Goal: Transaction & Acquisition: Purchase product/service

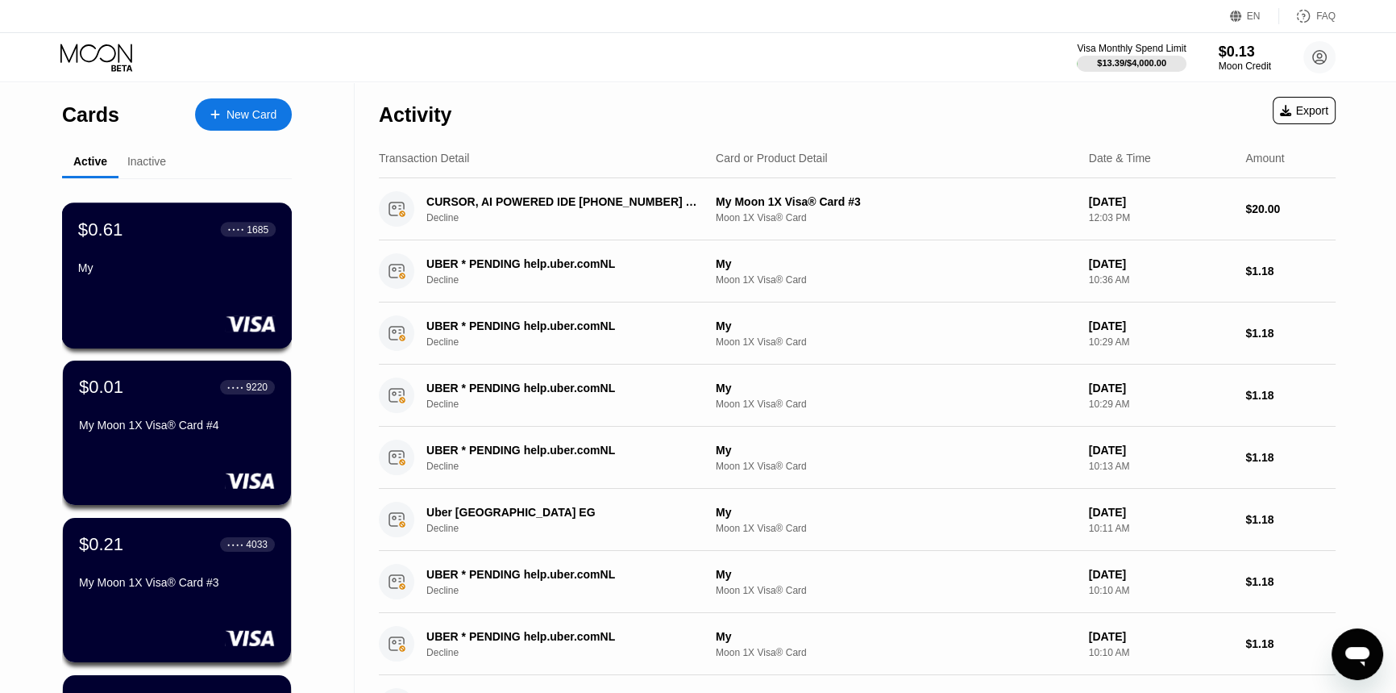
click at [193, 281] on div "My" at bounding box center [177, 270] width 198 height 19
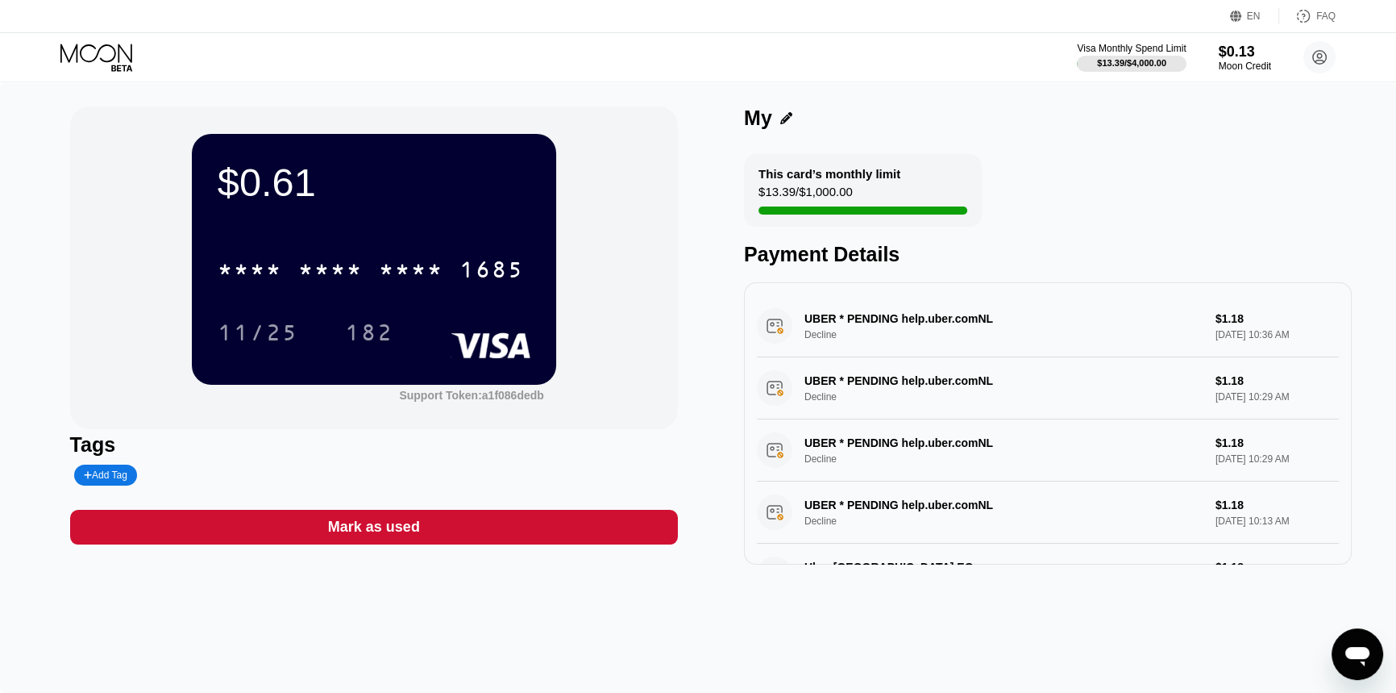
click at [131, 40] on div "Visa Monthly Spend Limit $13.39 / $4,000.00 $0.13 Moon Credit dasa dsadsa reqas…" at bounding box center [698, 57] width 1396 height 48
click at [124, 51] on icon at bounding box center [96, 53] width 72 height 19
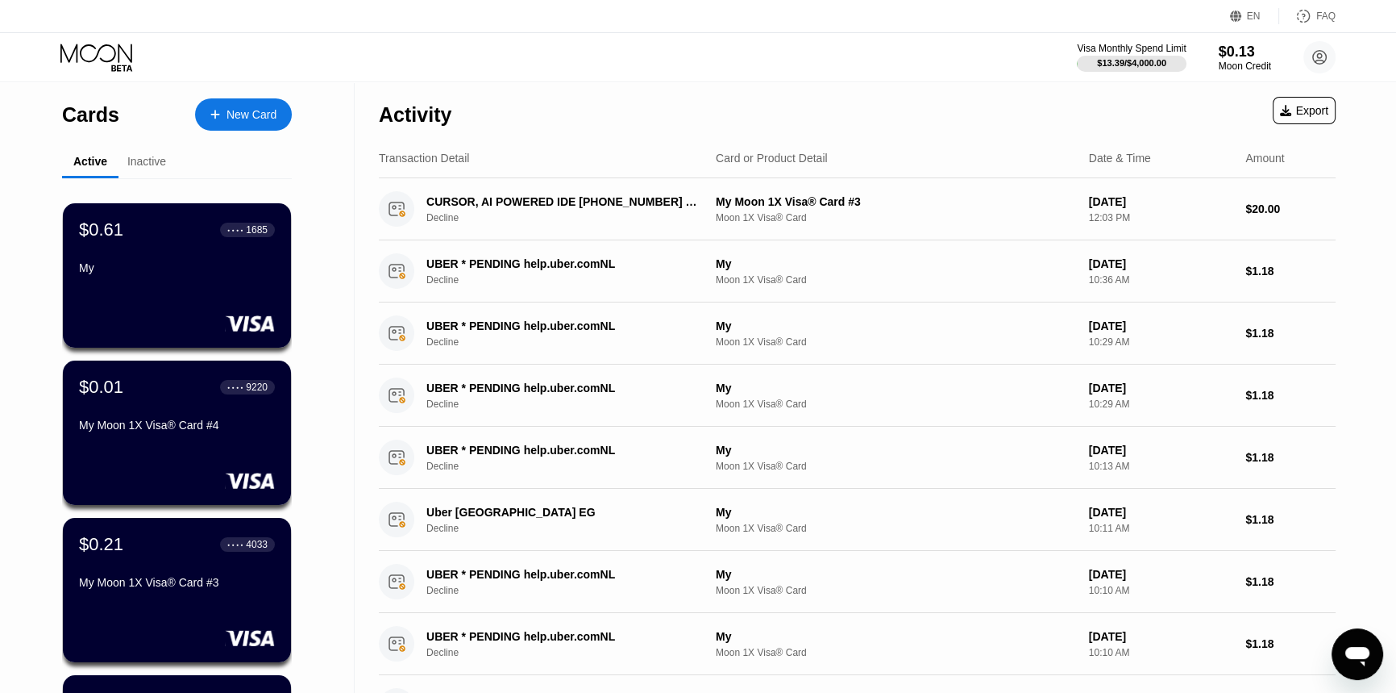
click at [266, 127] on div "New Card" at bounding box center [243, 114] width 97 height 32
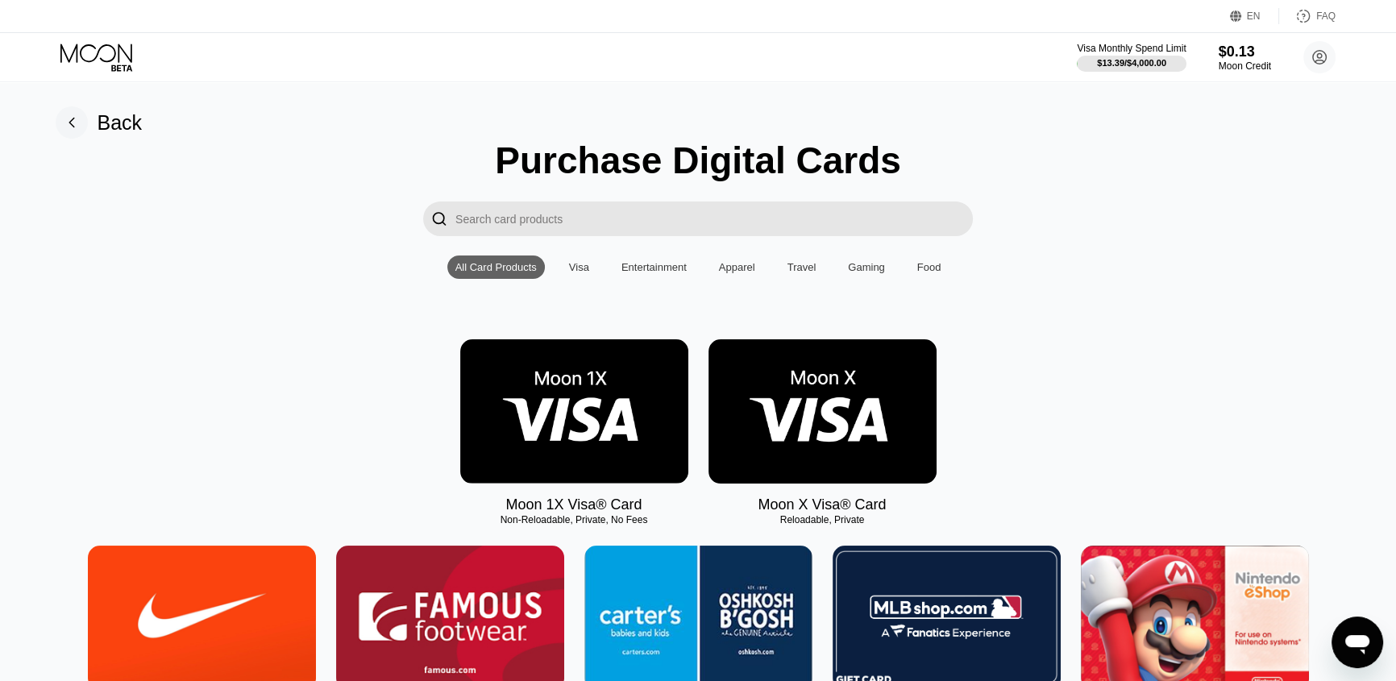
click at [619, 436] on img at bounding box center [574, 411] width 228 height 144
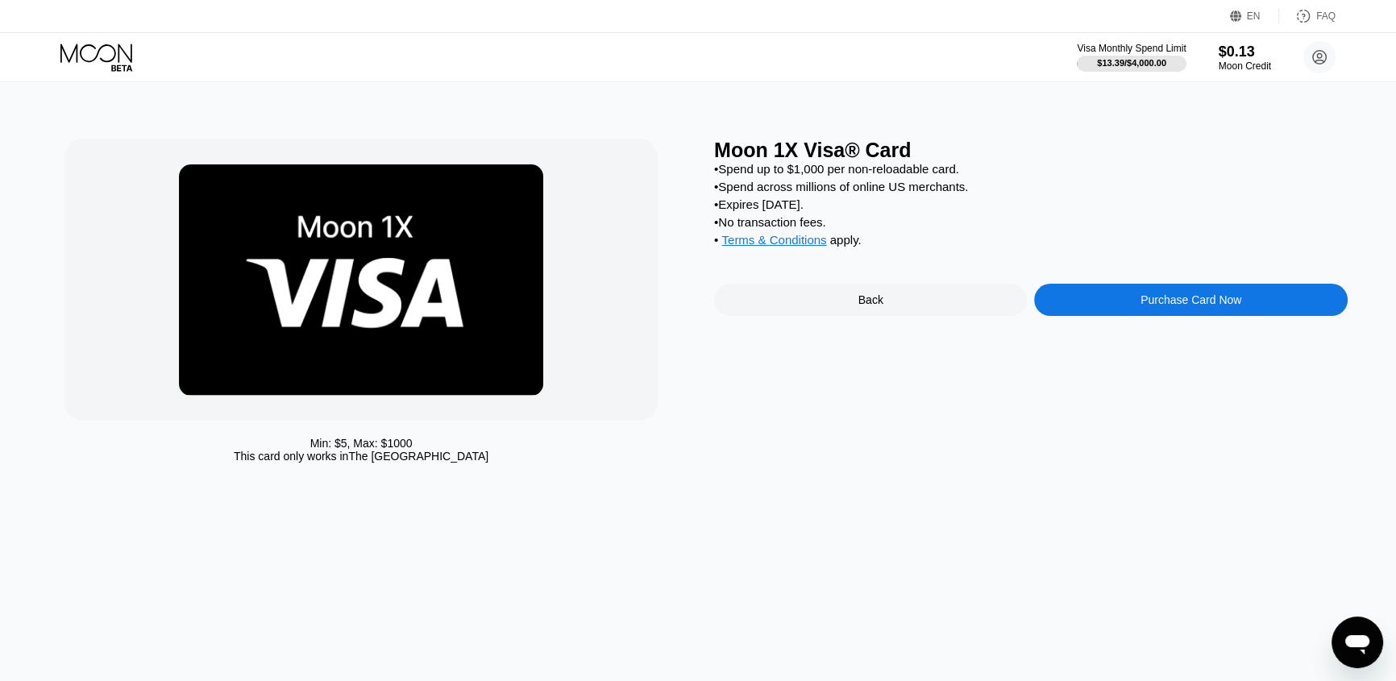
click at [1133, 306] on div "Purchase Card Now" at bounding box center [1190, 300] width 313 height 32
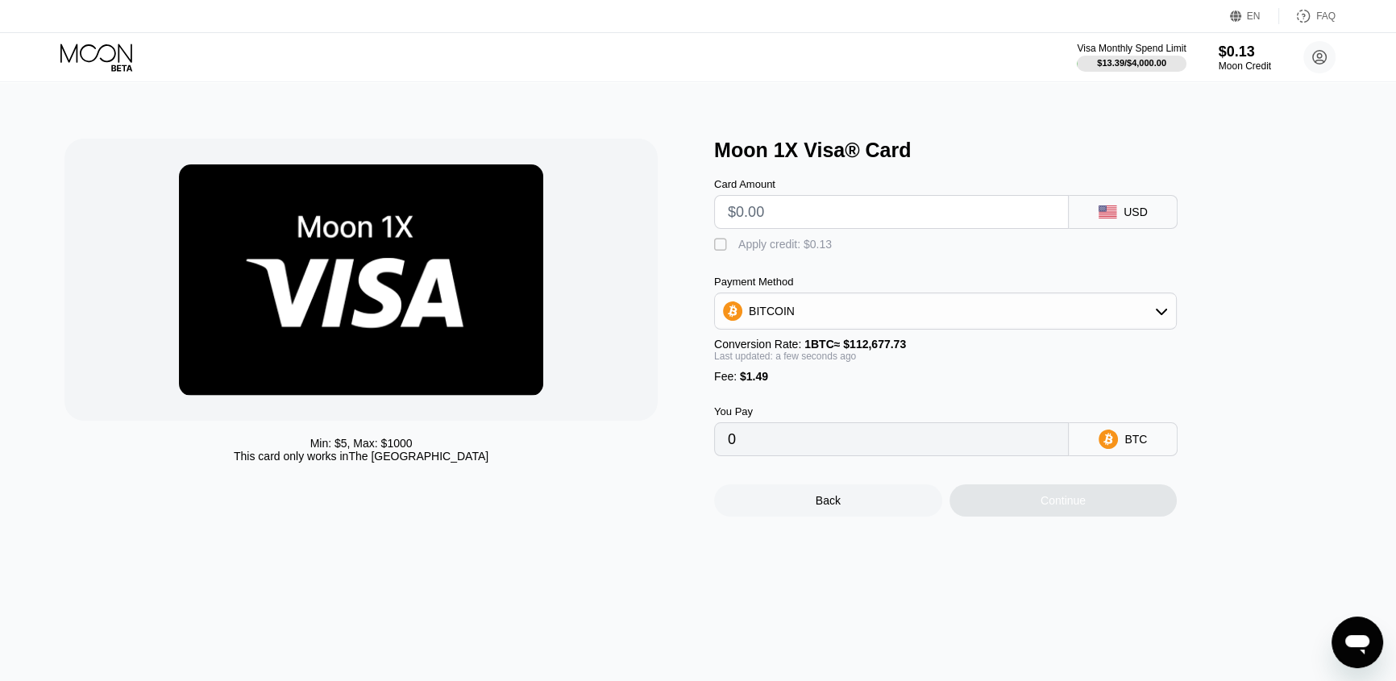
click at [970, 223] on input "text" at bounding box center [891, 212] width 327 height 32
type input "$3"
type input "0.00003985"
drag, startPoint x: 783, startPoint y: 212, endPoint x: 714, endPoint y: 207, distance: 68.7
click at [715, 206] on div "$3" at bounding box center [891, 212] width 355 height 34
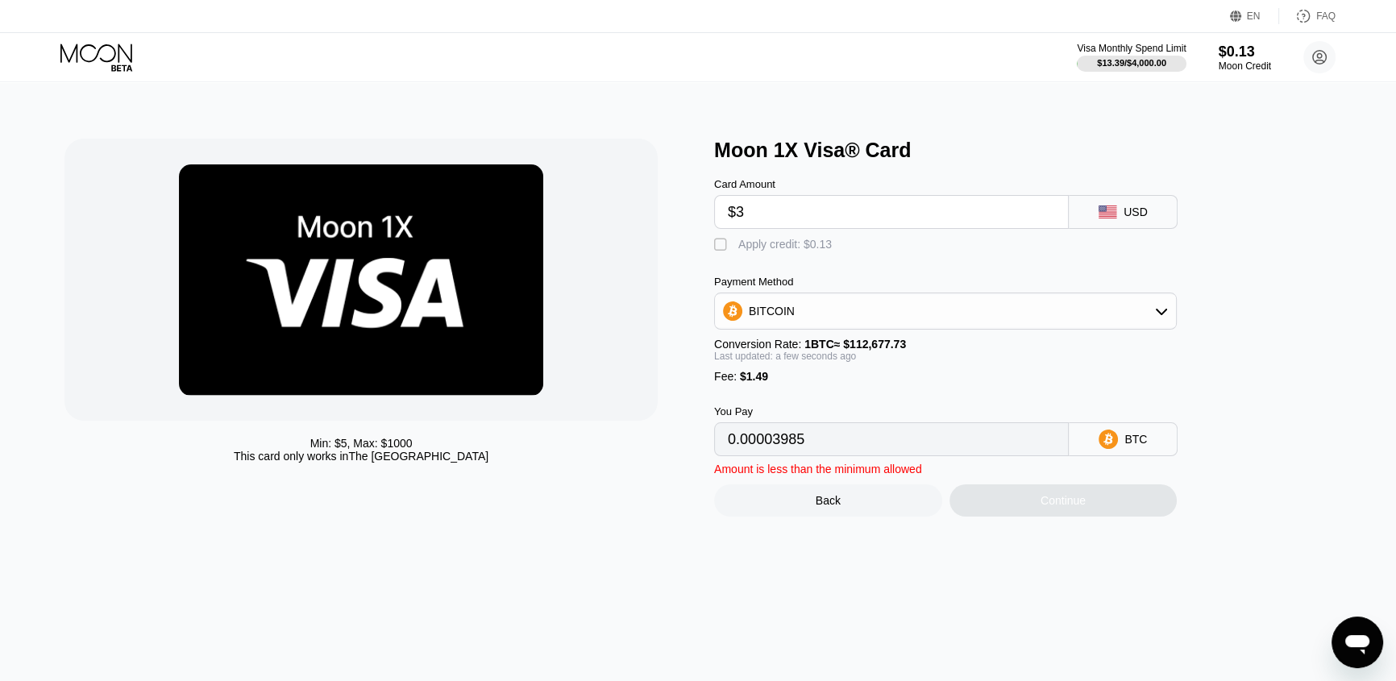
type input "$5"
type input "0.00005760"
type input "$4"
type input "0.00004873"
type input "$5"
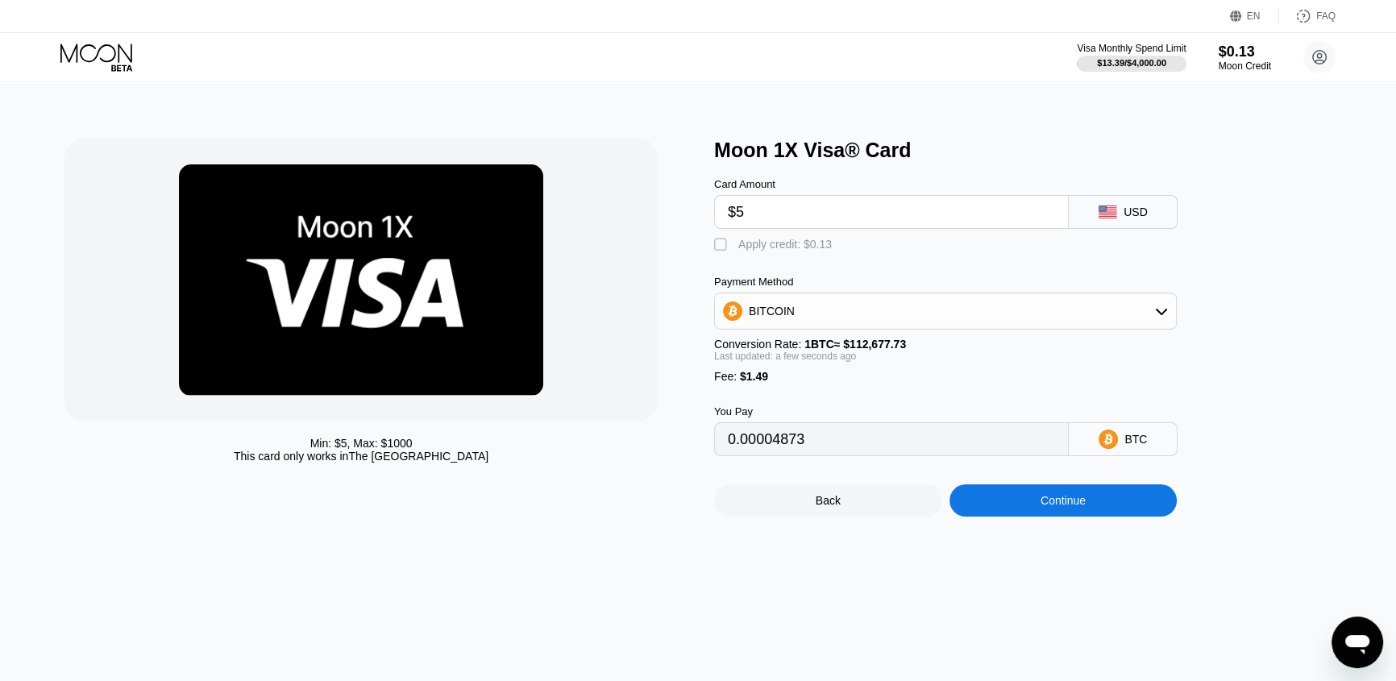
type input "0.00005760"
type input "$5"
click at [90, 48] on icon at bounding box center [97, 58] width 75 height 28
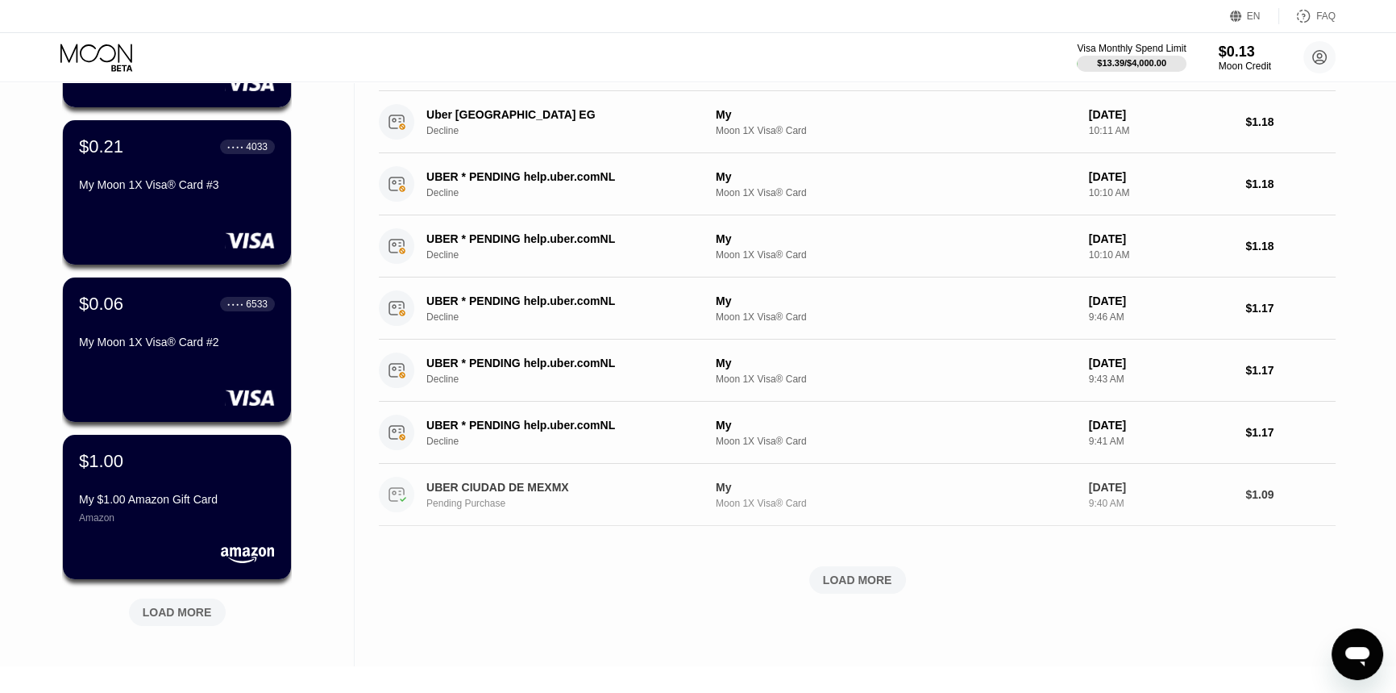
scroll to position [620, 0]
